Goal: Information Seeking & Learning: Learn about a topic

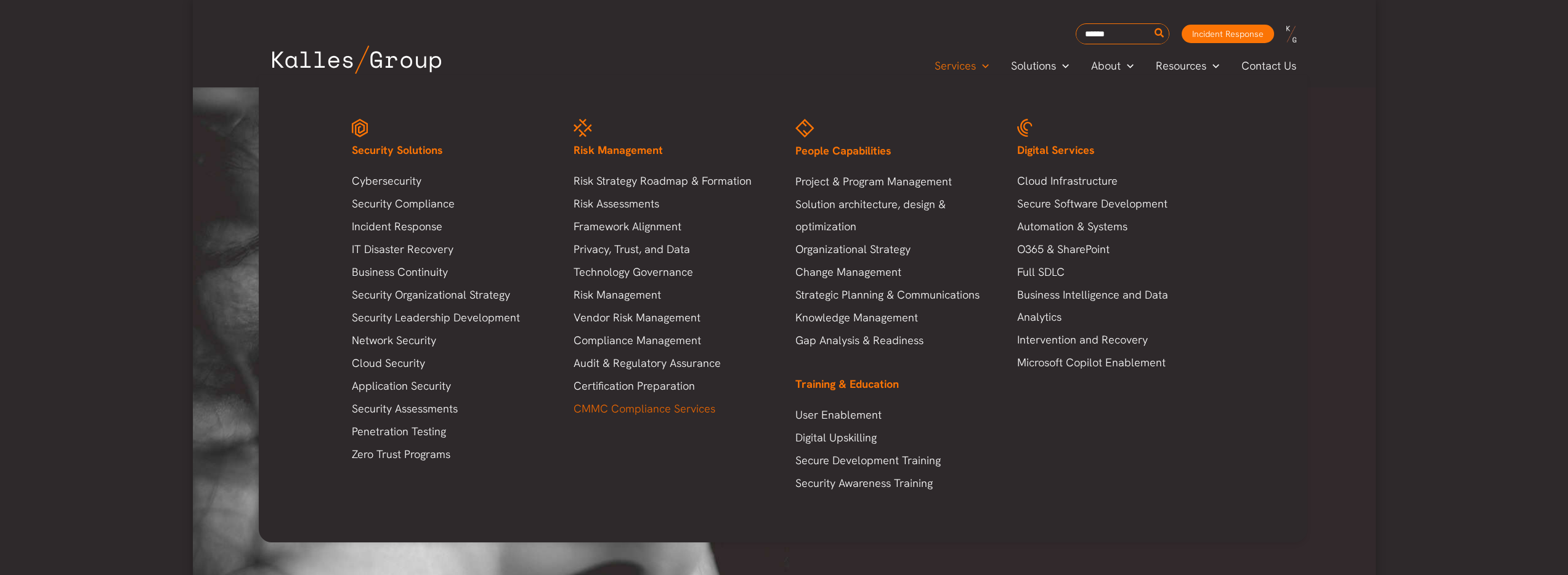
click at [672, 413] on link "CMMC Compliance Services" at bounding box center [672, 408] width 197 height 22
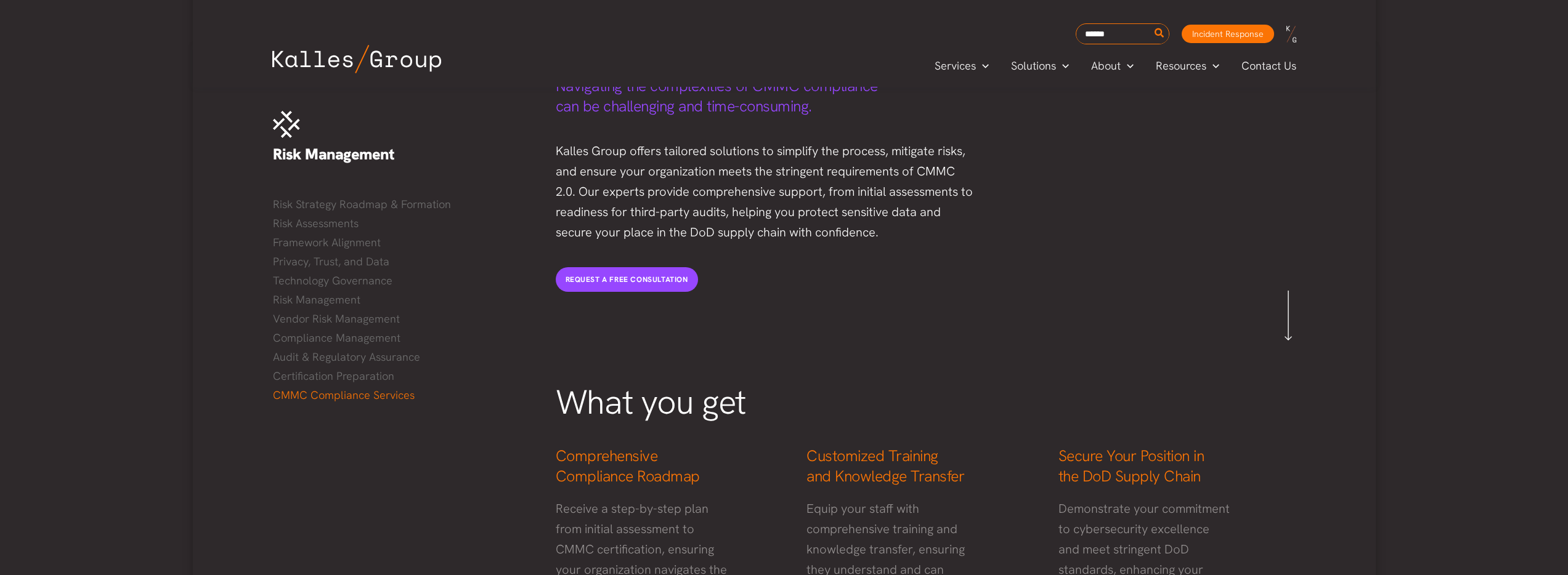
scroll to position [168, 0]
click at [1100, 35] on input "Search for:" at bounding box center [1122, 35] width 92 height 19
type input "**********"
click at [1152, 24] on button "Search" at bounding box center [1159, 33] width 15 height 19
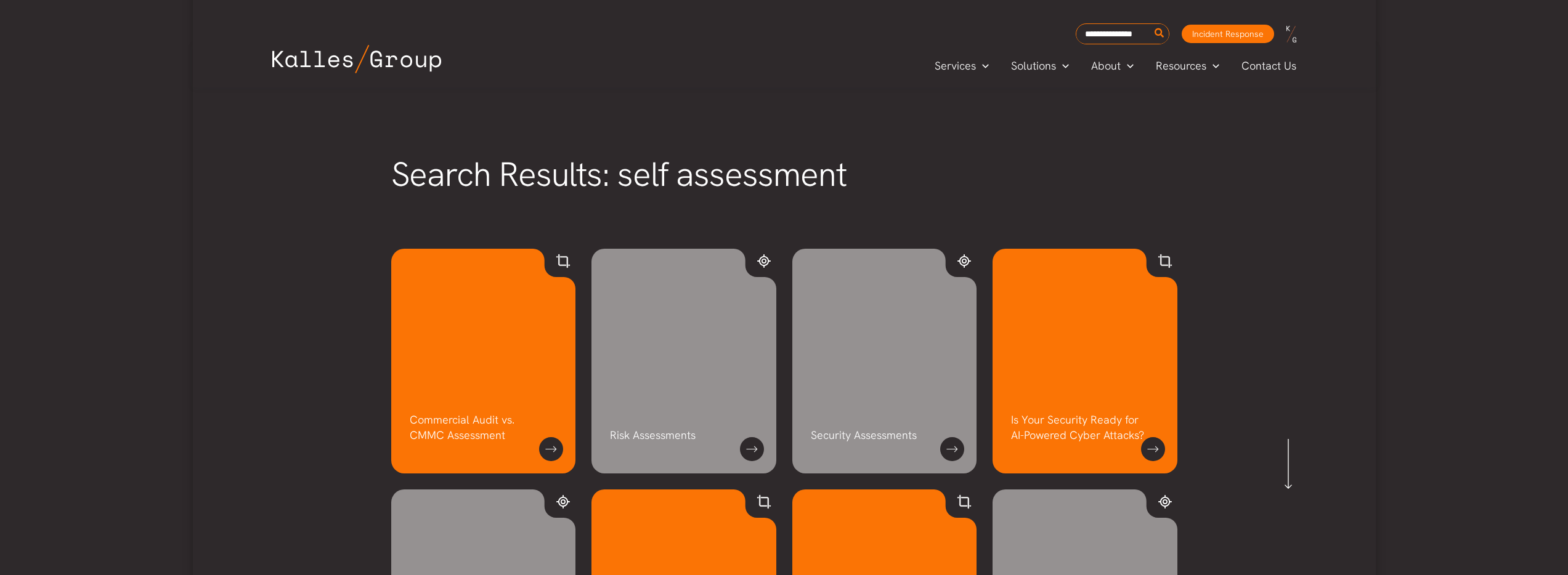
scroll to position [36, 0]
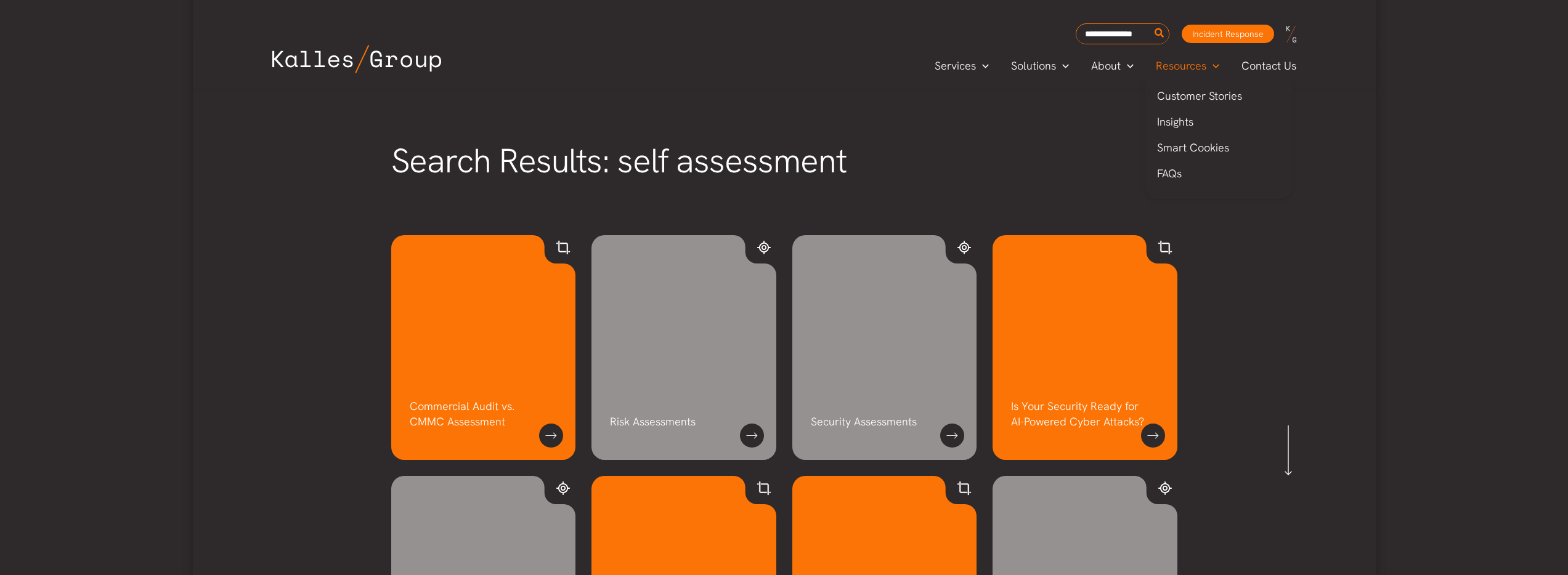
click at [1170, 64] on span "Resources" at bounding box center [1181, 66] width 51 height 19
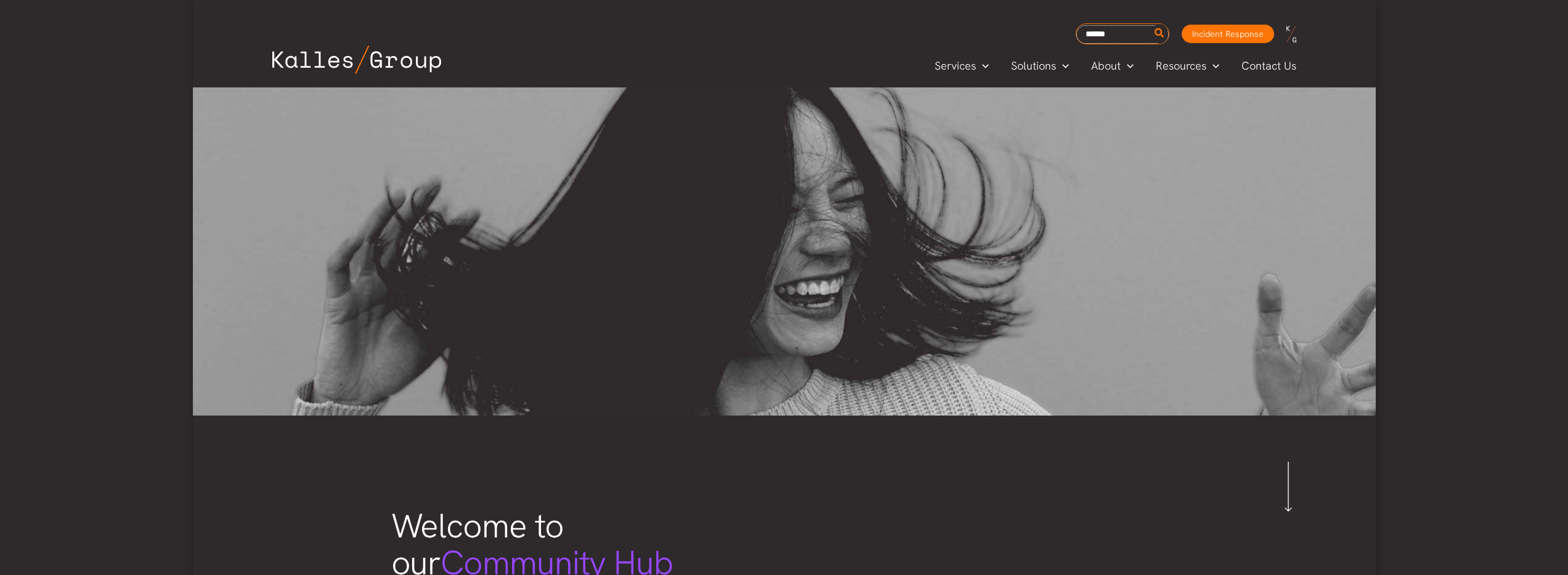
click at [1106, 31] on input "Search for:" at bounding box center [1122, 35] width 92 height 19
type input "****"
click at [1152, 24] on button "Search" at bounding box center [1159, 33] width 15 height 19
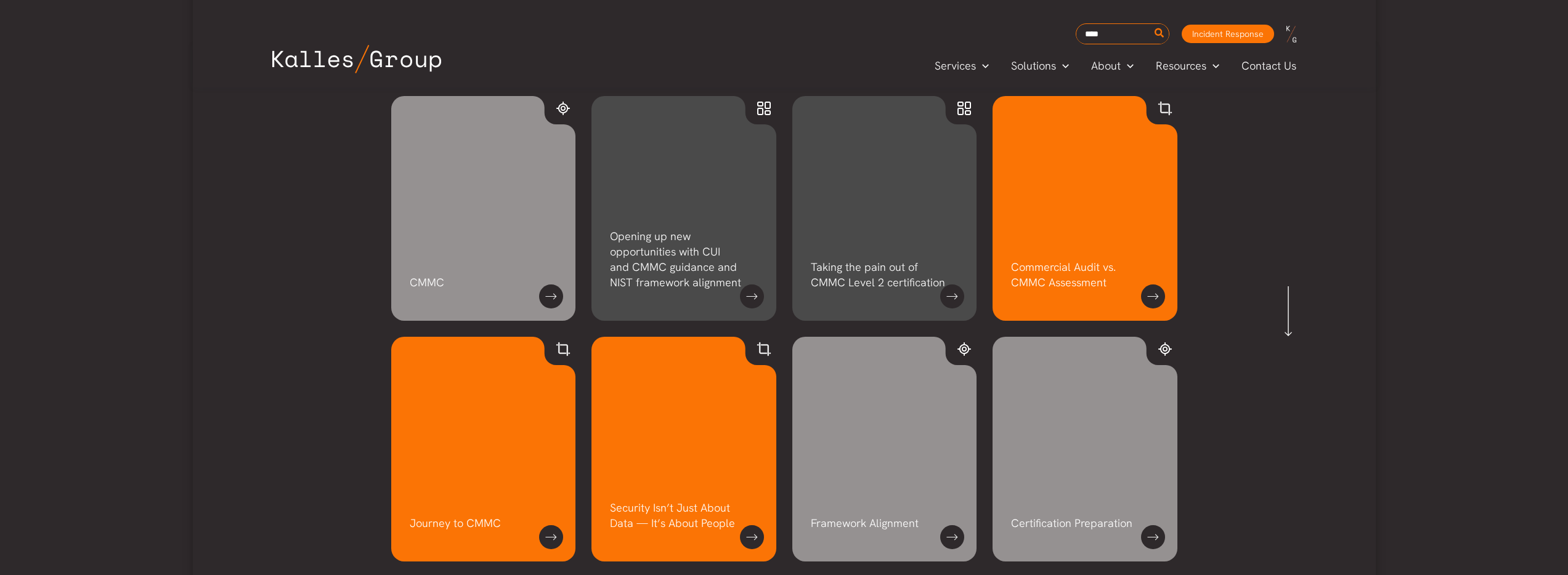
scroll to position [144, 0]
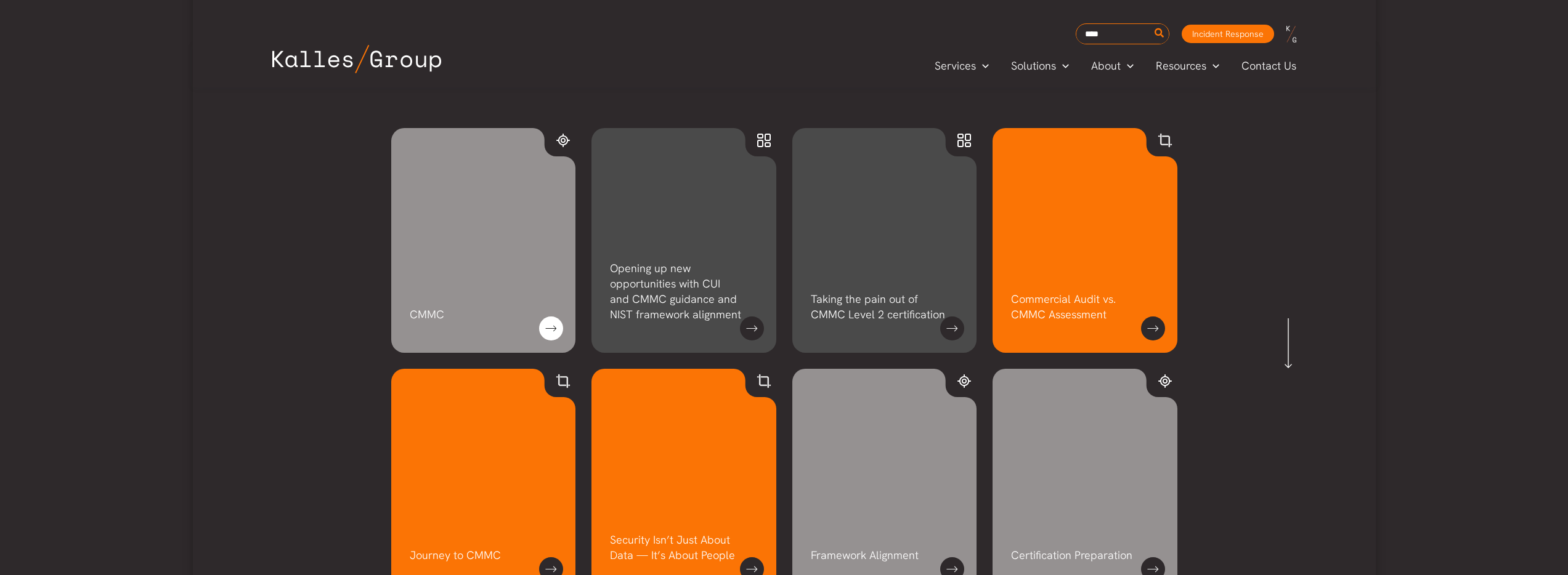
click at [546, 328] on link at bounding box center [551, 328] width 24 height 24
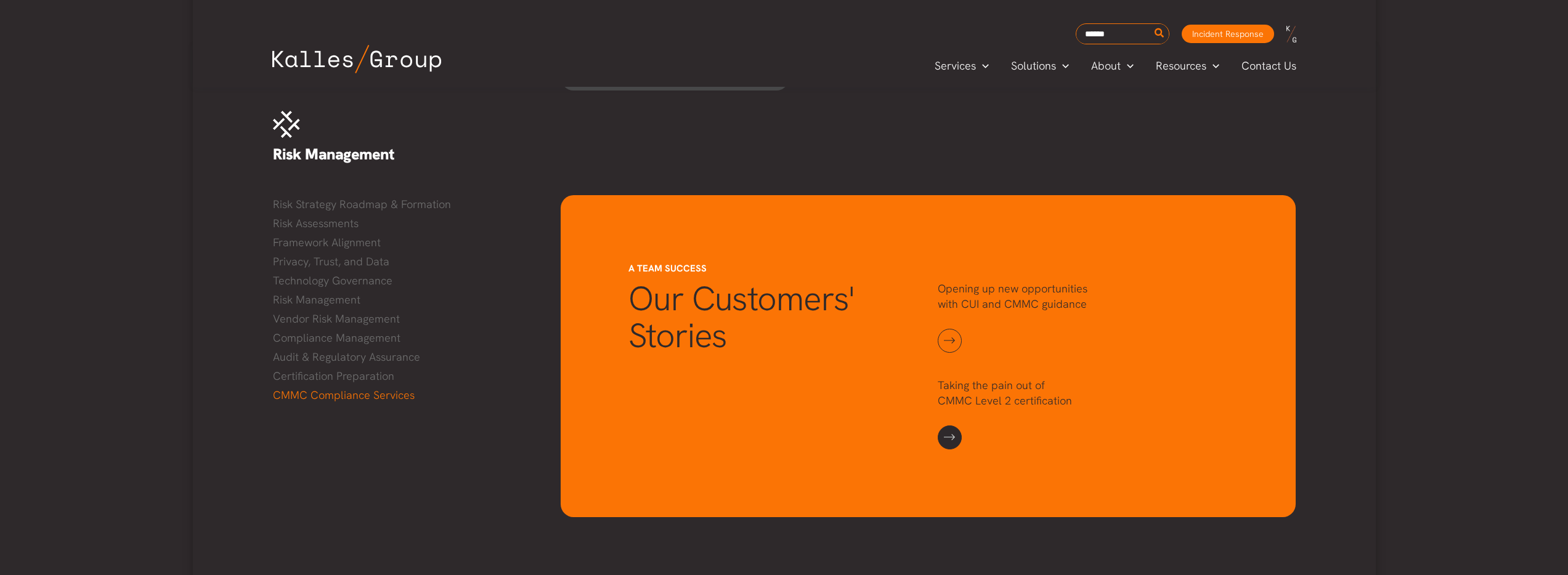
click at [947, 438] on link at bounding box center [949, 437] width 24 height 24
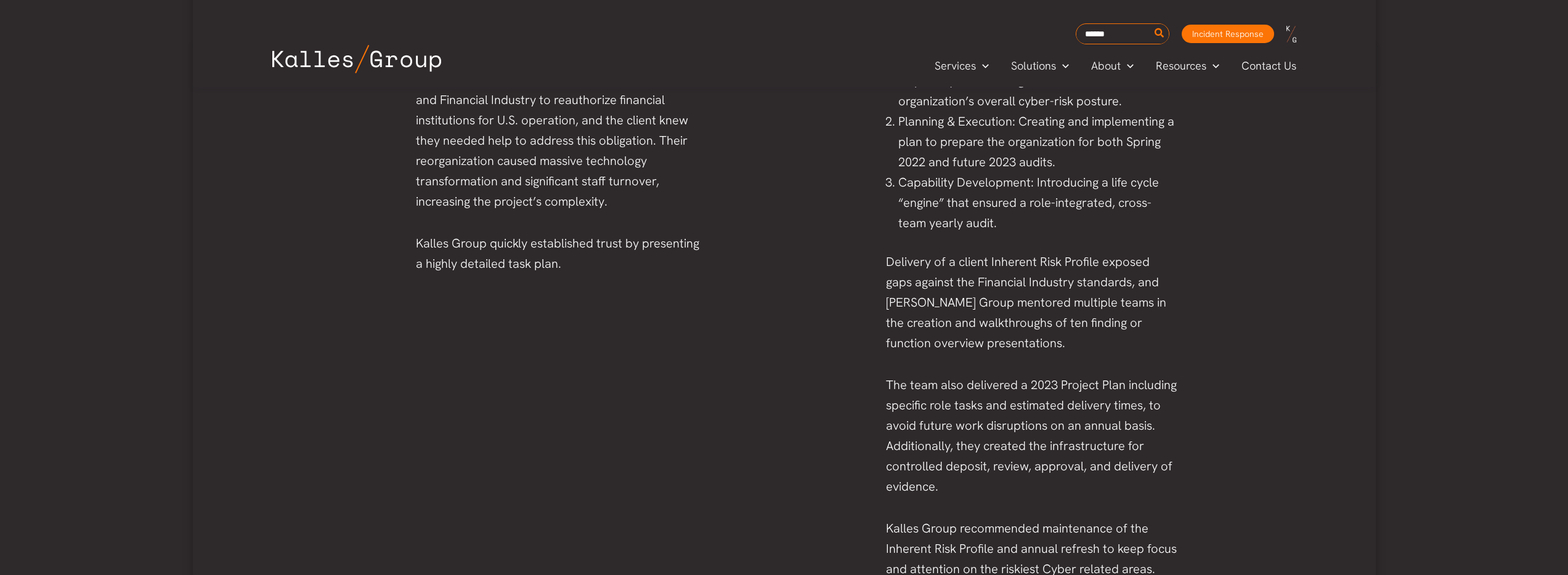
scroll to position [482, 0]
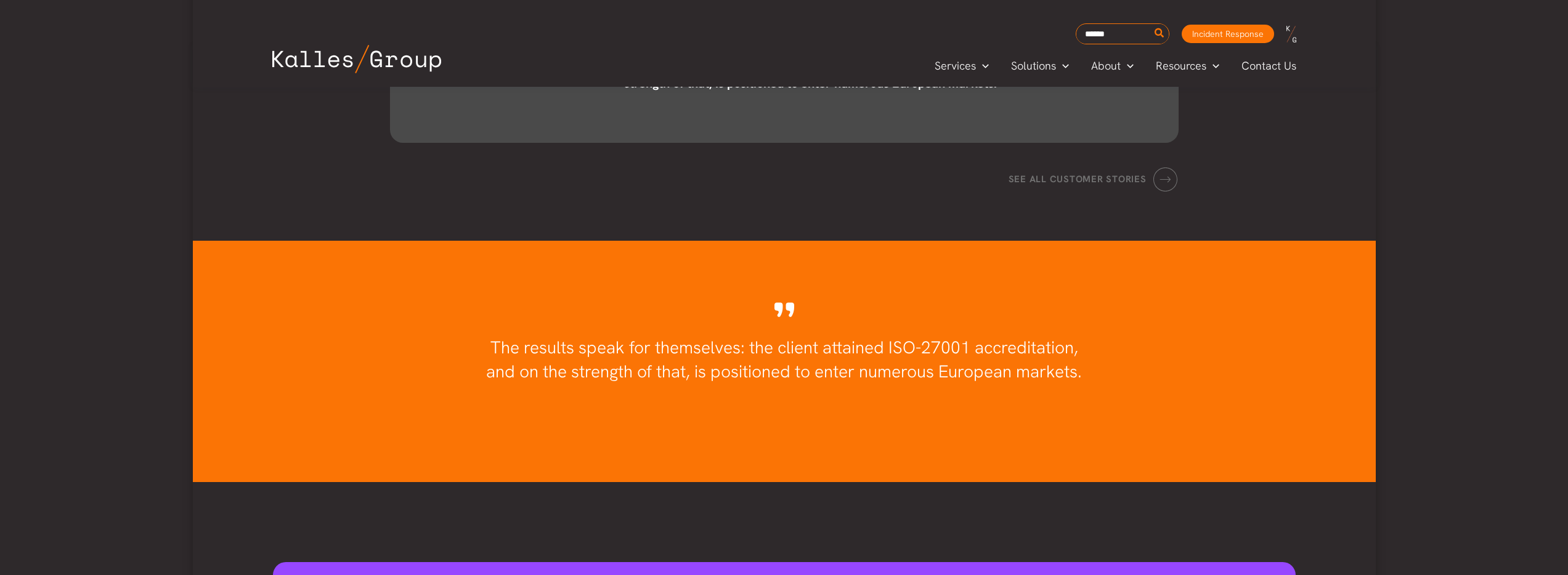
scroll to position [1912, 0]
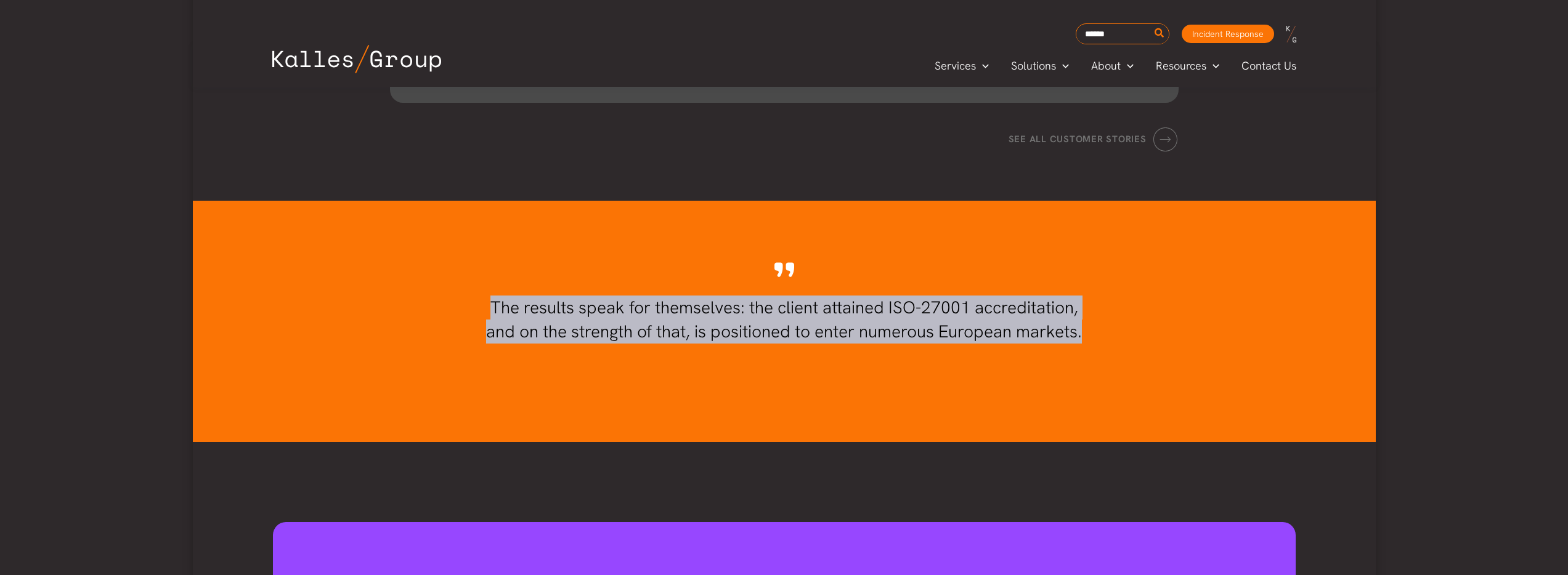
drag, startPoint x: 491, startPoint y: 307, endPoint x: 1085, endPoint y: 332, distance: 594.5
click at [1085, 332] on h3 "The results speak for themselves: the client attained ISO-27001 accreditation, …" at bounding box center [784, 319] width 786 height 48
copy span "The results speak for themselves: the client attained ISO-27001 accreditation, …"
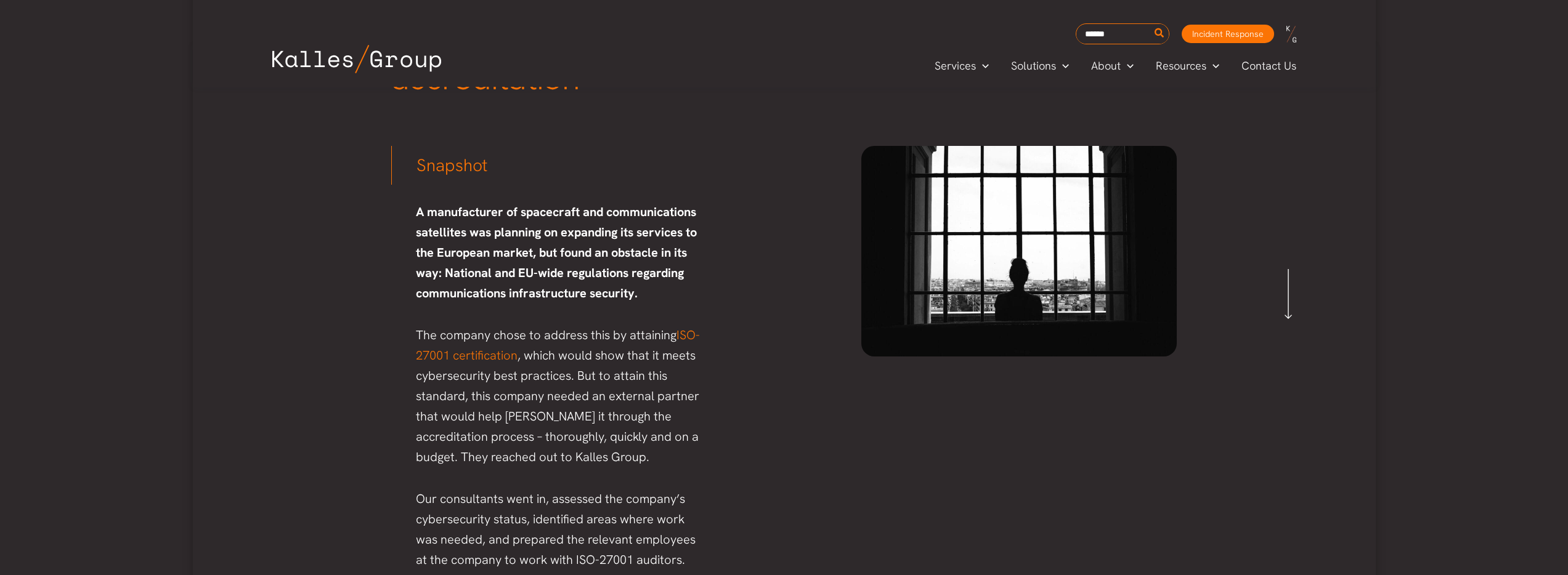
scroll to position [0, 0]
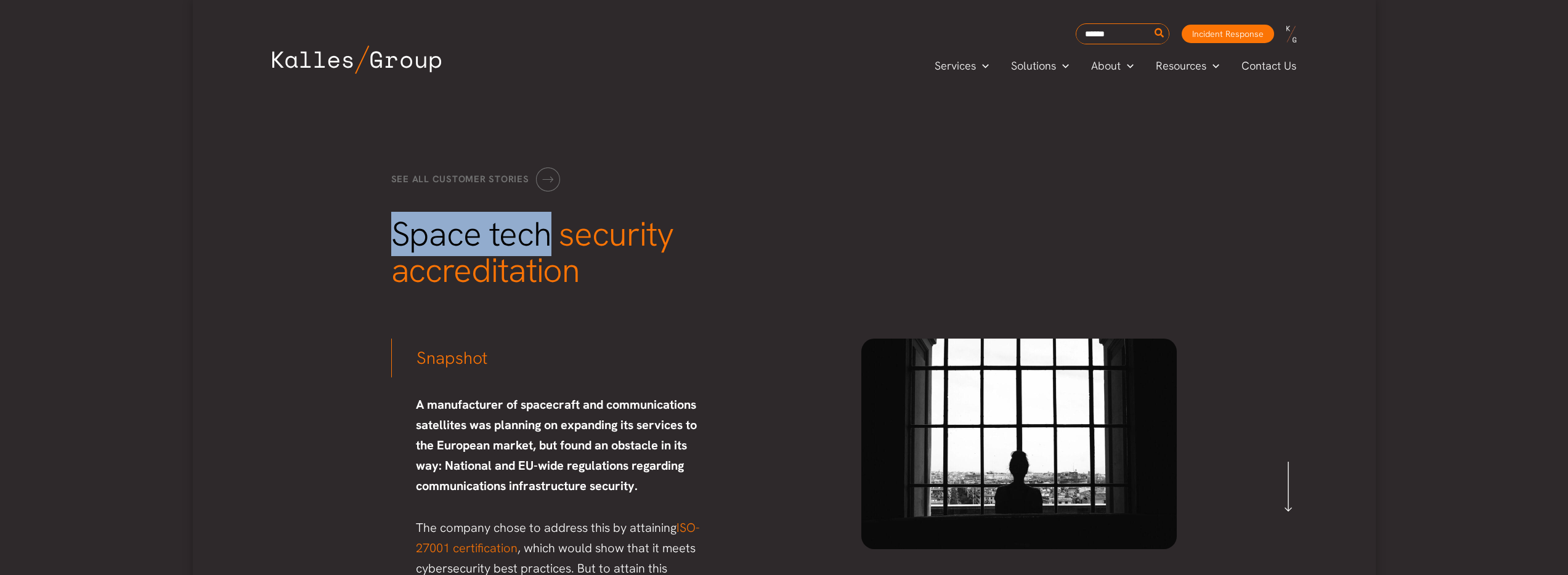
drag, startPoint x: 398, startPoint y: 232, endPoint x: 548, endPoint y: 233, distance: 150.0
click at [548, 233] on span "Space tech security accreditation" at bounding box center [531, 252] width 282 height 81
copy span "Space tech"
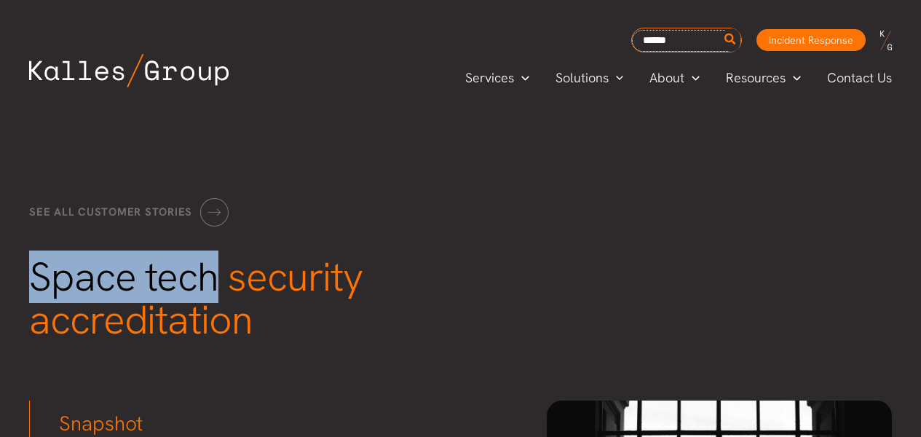
click at [664, 38] on input "Search for:" at bounding box center [686, 41] width 109 height 22
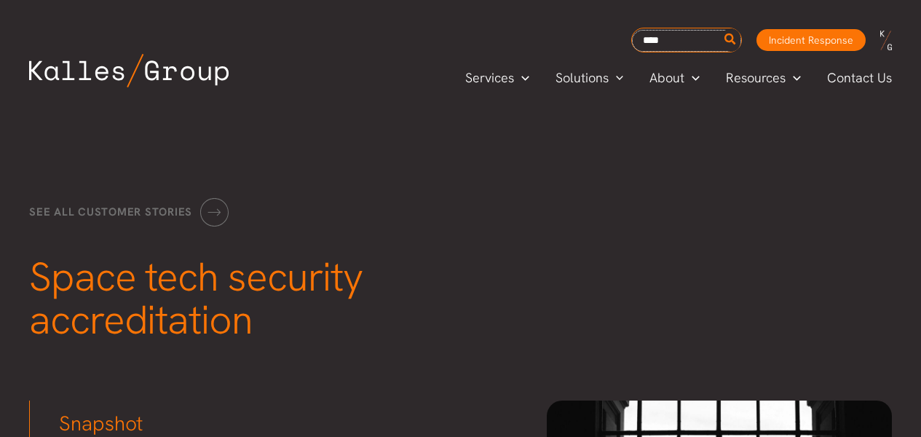
type input "****"
click at [721, 28] on button "Search" at bounding box center [730, 39] width 18 height 23
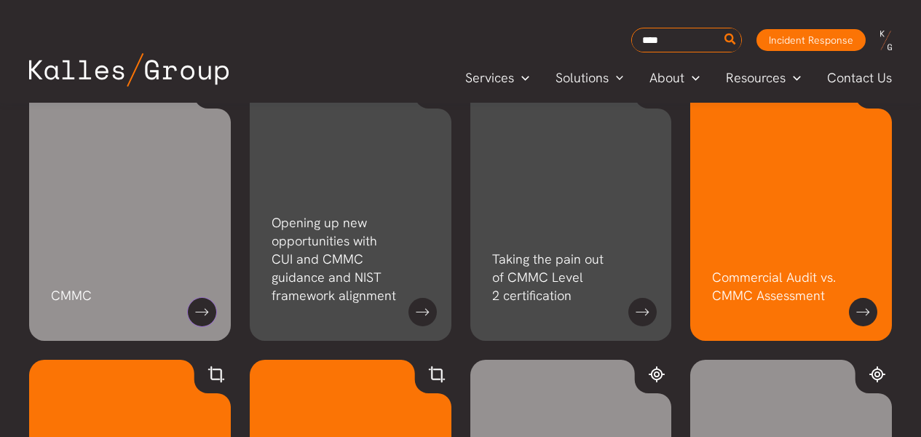
scroll to position [264, 0]
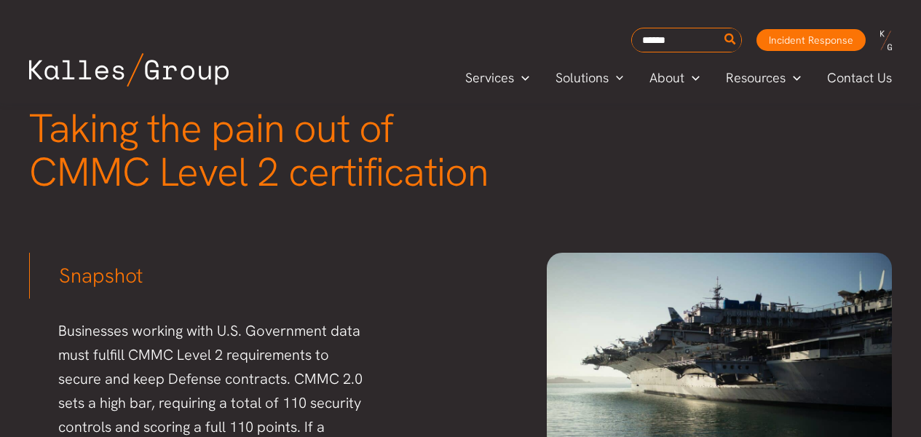
scroll to position [75, 0]
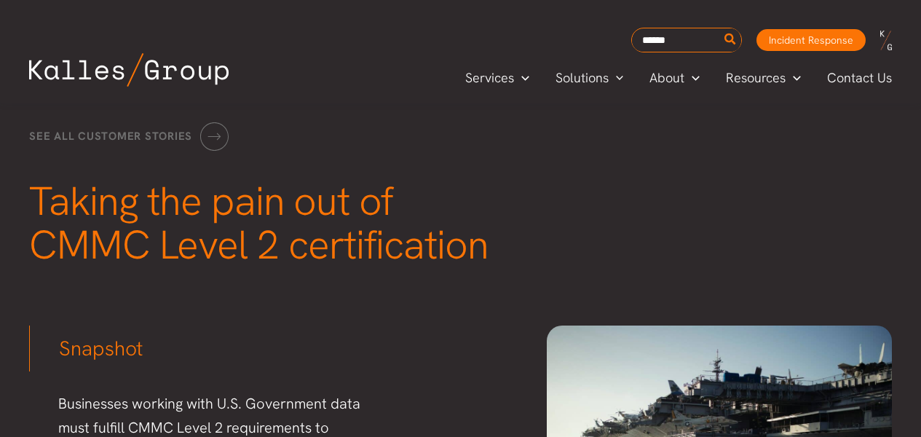
click at [203, 215] on span "Taking the pain out of CMMC Level 2 certification" at bounding box center [258, 223] width 459 height 96
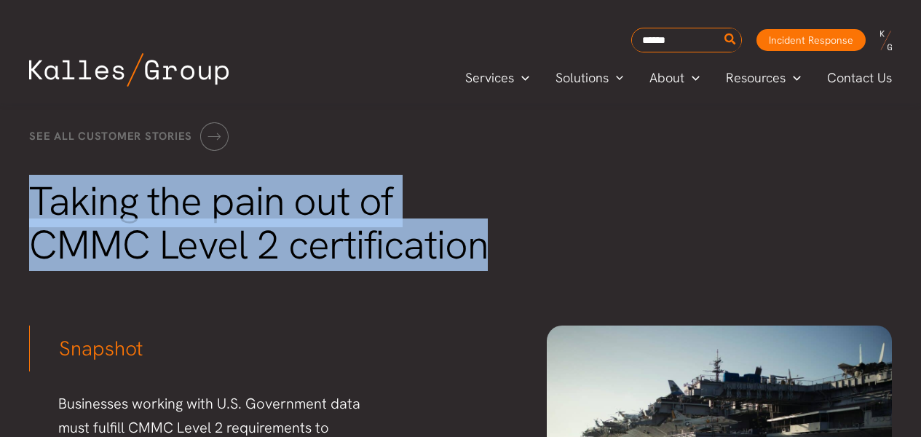
drag, startPoint x: 36, startPoint y: 202, endPoint x: 479, endPoint y: 245, distance: 444.7
click at [479, 245] on span "Taking the pain out of CMMC Level 2 certification" at bounding box center [258, 223] width 459 height 96
copy span "Taking the pain out of CMMC Level 2 certification"
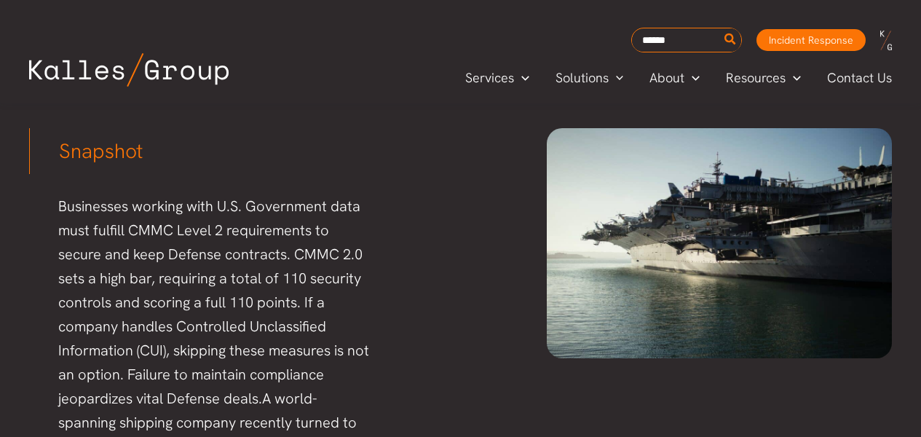
scroll to position [273, 0]
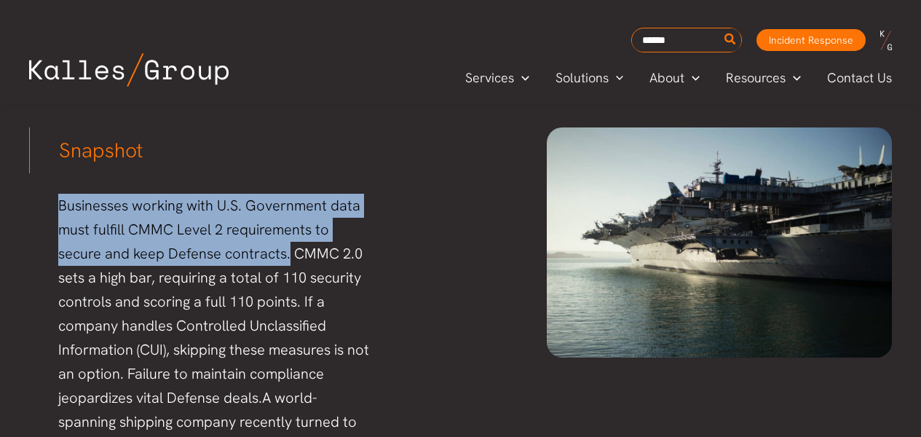
drag, startPoint x: 60, startPoint y: 204, endPoint x: 241, endPoint y: 250, distance: 186.3
copy section "Businesses working with U.S. Government data must fulfill CMMC Level 2 requirem…"
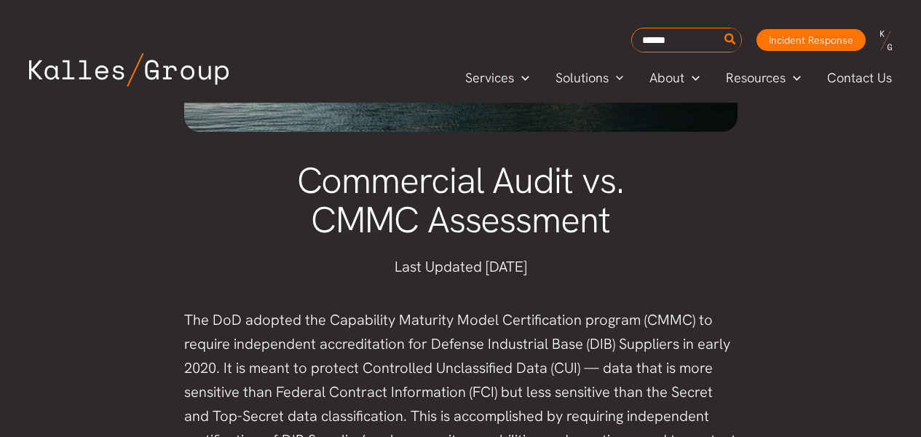
scroll to position [310, 0]
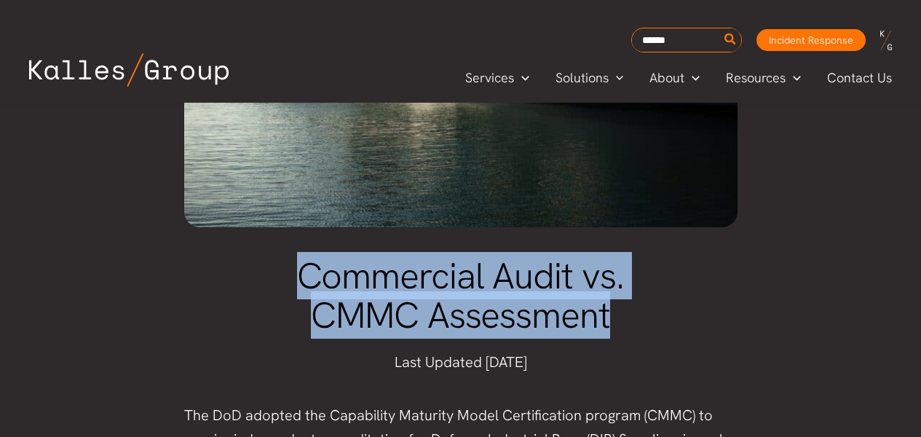
drag, startPoint x: 304, startPoint y: 280, endPoint x: 611, endPoint y: 323, distance: 309.4
click at [611, 323] on h1 "Commercial Audit vs. CMMC Assessment" at bounding box center [460, 295] width 553 height 79
copy span "Commercial Audit vs. CMMC Assessment"
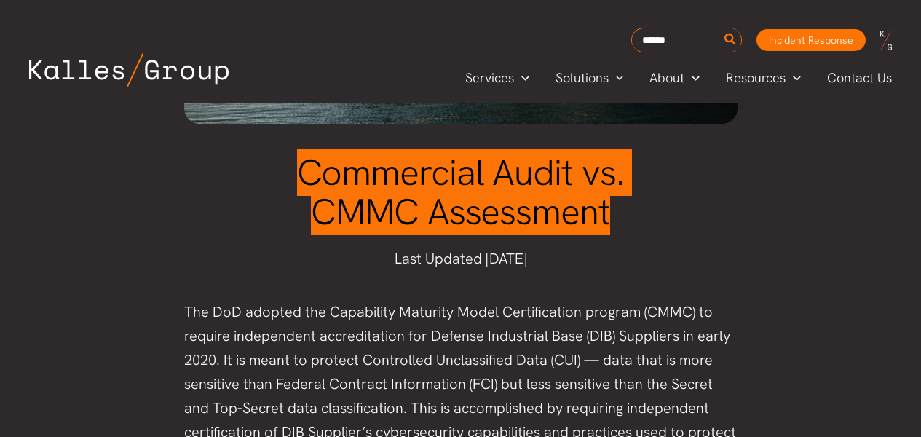
scroll to position [437, 0]
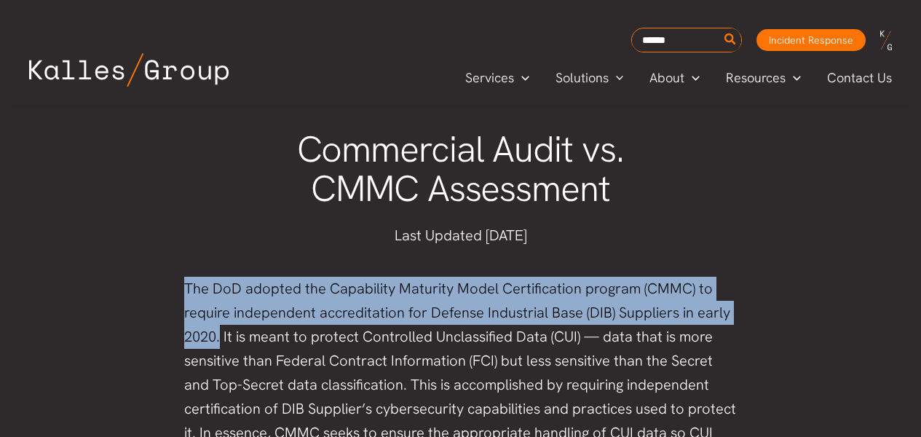
drag, startPoint x: 189, startPoint y: 288, endPoint x: 220, endPoint y: 339, distance: 59.2
click at [220, 339] on p "The DoD adopted the Capability Maturity Model Certification program (CMMC) to r…" at bounding box center [460, 385] width 553 height 216
copy p "The DoD adopted the Capability Maturity Model Certification program (CMMC) to r…"
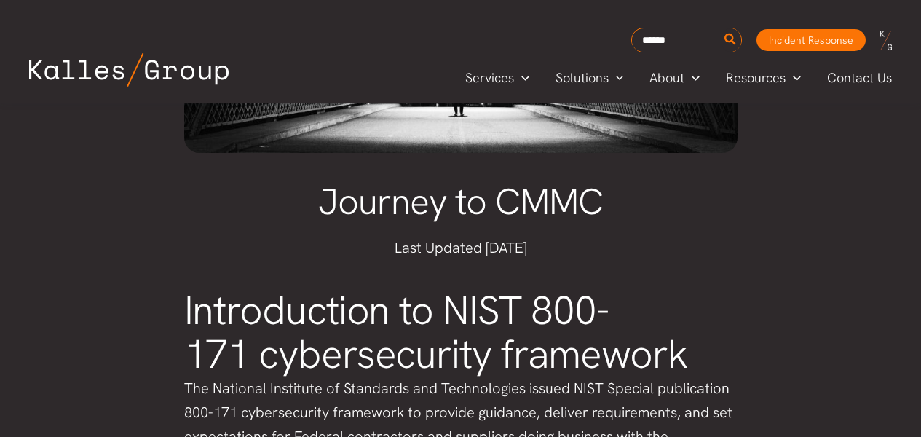
scroll to position [278, 0]
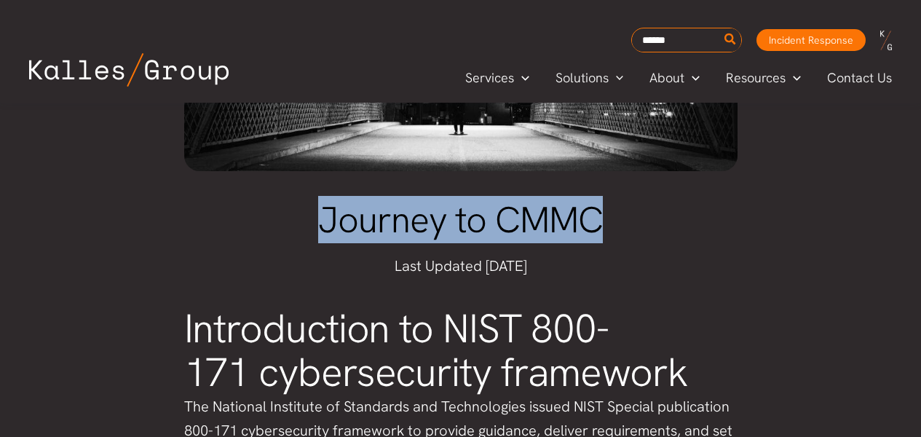
drag, startPoint x: 454, startPoint y: 218, endPoint x: 599, endPoint y: 217, distance: 145.6
click at [599, 217] on span "Journey to CMMC" at bounding box center [460, 219] width 285 height 47
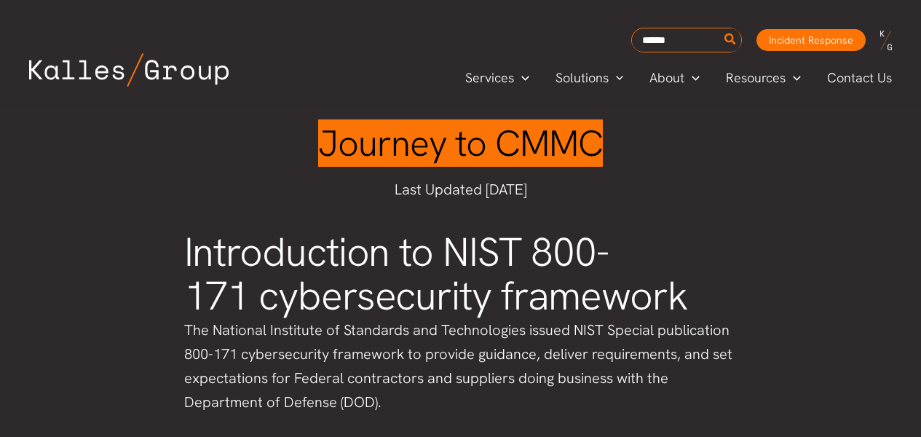
scroll to position [394, 0]
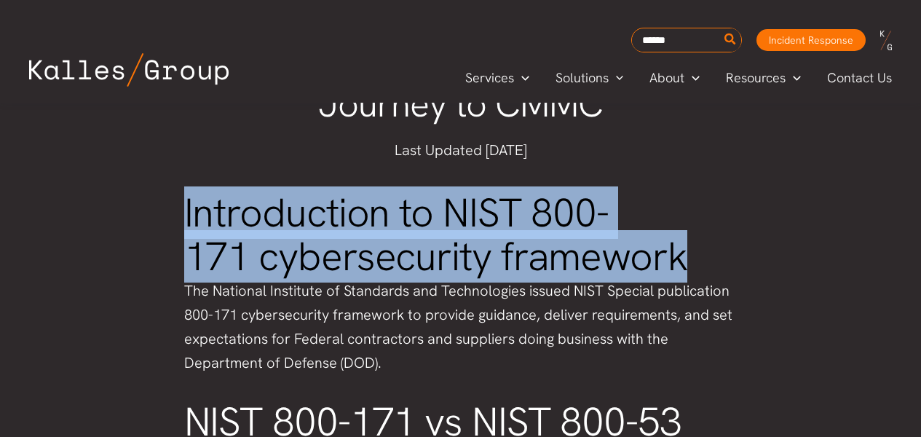
drag, startPoint x: 185, startPoint y: 212, endPoint x: 678, endPoint y: 259, distance: 495.1
click at [678, 259] on h2 "Introduction to NIST 800-171 cybersecurity framework" at bounding box center [460, 234] width 553 height 87
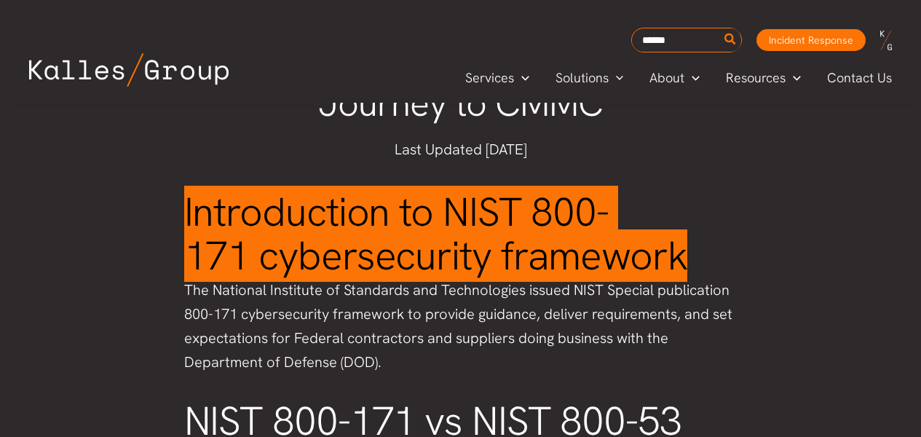
scroll to position [416, 0]
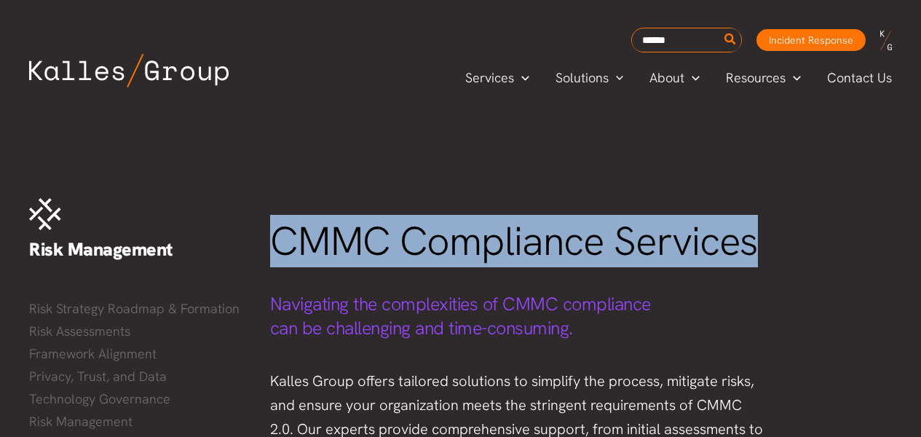
drag, startPoint x: 279, startPoint y: 240, endPoint x: 756, endPoint y: 241, distance: 476.9
click at [756, 241] on h1 "CMMC Compliance Services" at bounding box center [519, 242] width 498 height 44
copy span "CMMC Compliance Services"
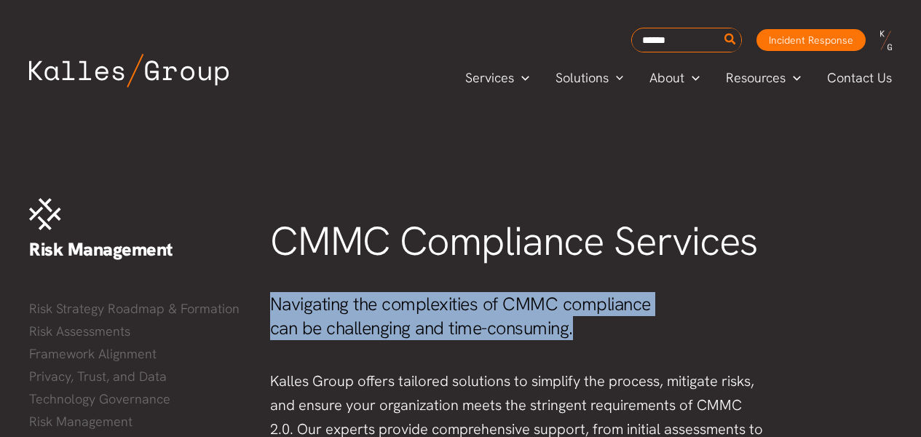
drag, startPoint x: 273, startPoint y: 303, endPoint x: 582, endPoint y: 328, distance: 310.5
click at [582, 328] on h4 "Navigating the complexities of CMMC compliance can be challenging and time-cons…" at bounding box center [508, 316] width 476 height 48
copy span "Navigating the complexities of CMMC compliance can be challenging and time-cons…"
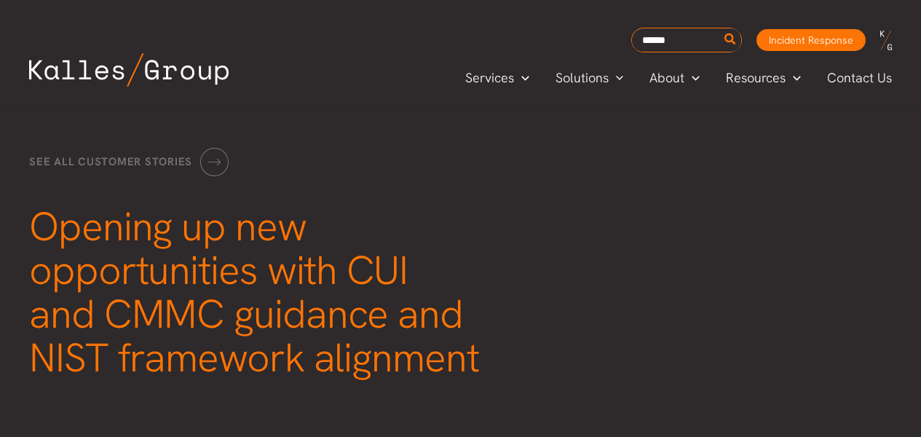
scroll to position [50, 0]
